Goal: Transaction & Acquisition: Purchase product/service

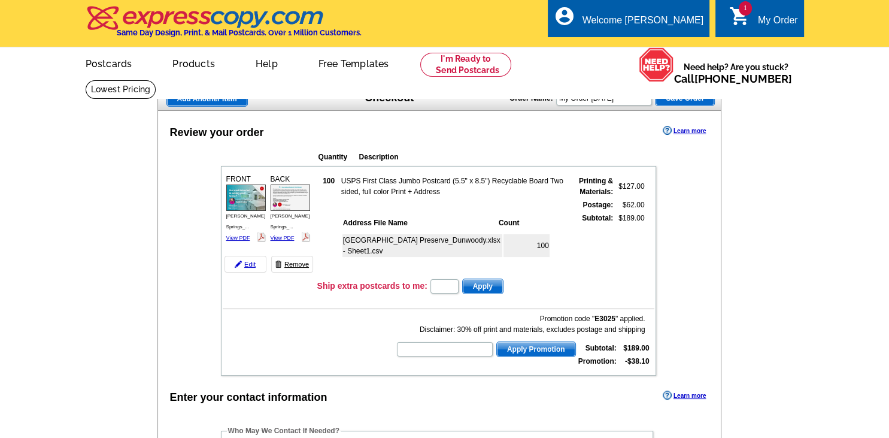
click at [288, 264] on link "Remove" at bounding box center [292, 264] width 42 height 17
click at [293, 262] on link "Remove" at bounding box center [292, 264] width 42 height 17
click at [753, 22] on link "1 shopping_cart My Order" at bounding box center [763, 20] width 69 height 15
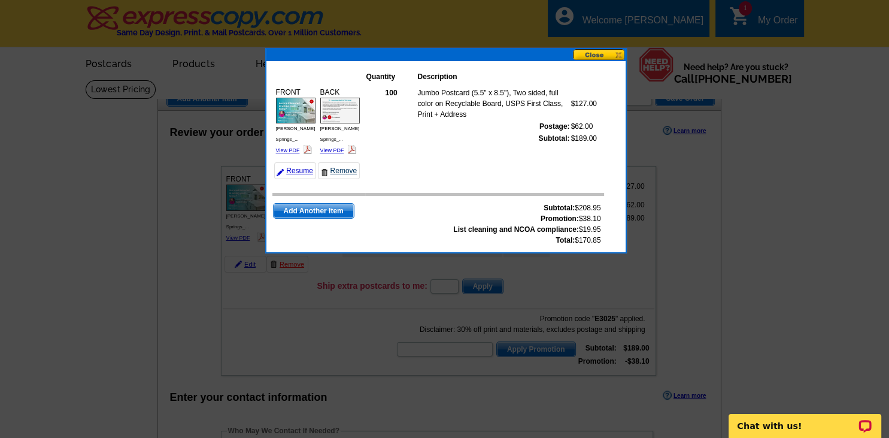
click at [334, 162] on link "Remove" at bounding box center [339, 170] width 42 height 17
click at [585, 54] on button at bounding box center [599, 54] width 53 height 11
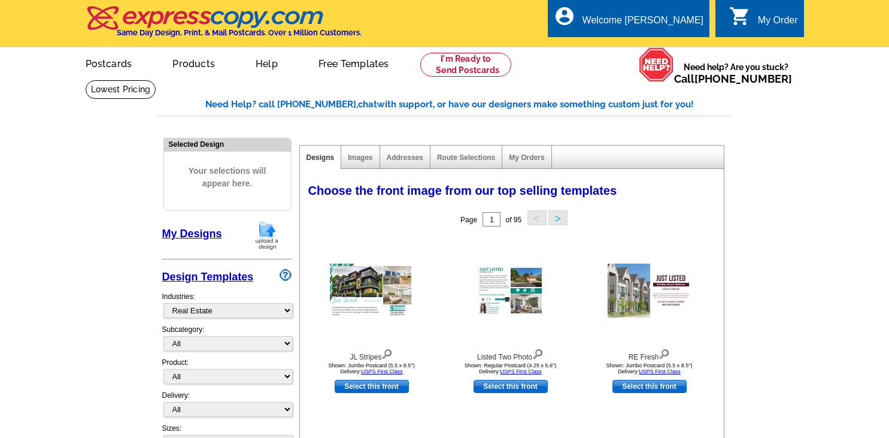
select select "785"
